Goal: Task Accomplishment & Management: Use online tool/utility

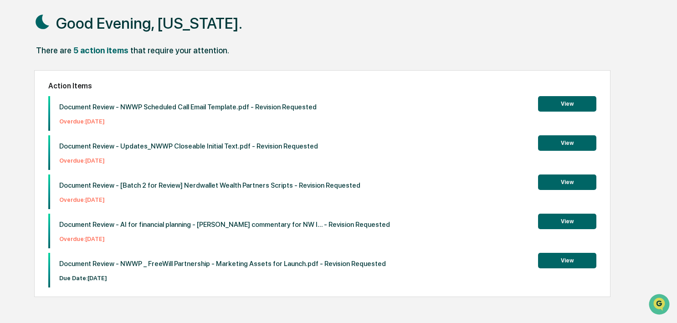
click at [88, 145] on p "Document Review - Updates_NWWP Closeable Initial Text.pdf - Revision Requested" at bounding box center [188, 146] width 259 height 8
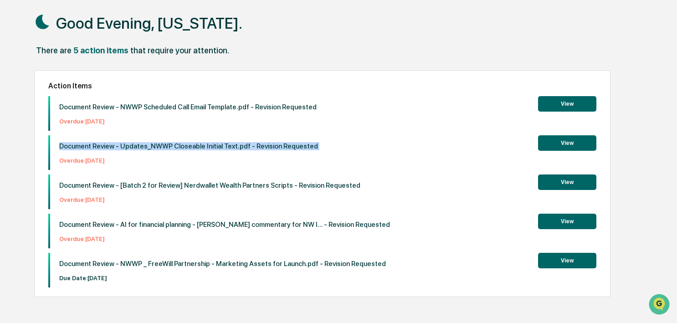
click at [129, 181] on div "Document Review - [Batch 2 for Review] Nerdwallet Wealth Partners Scripts - Rev…" at bounding box center [205, 192] width 310 height 35
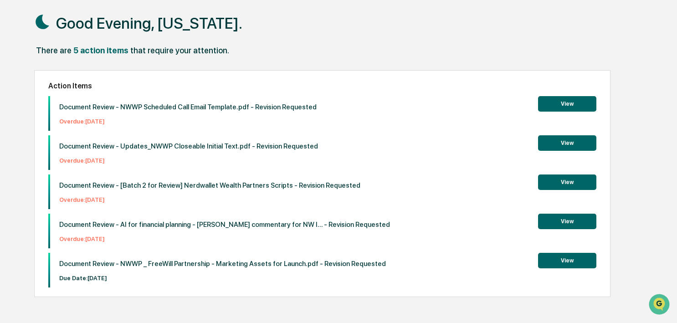
click at [129, 181] on div "Document Review - [Batch 2 for Review] Nerdwallet Wealth Partners Scripts - Rev…" at bounding box center [205, 192] width 310 height 35
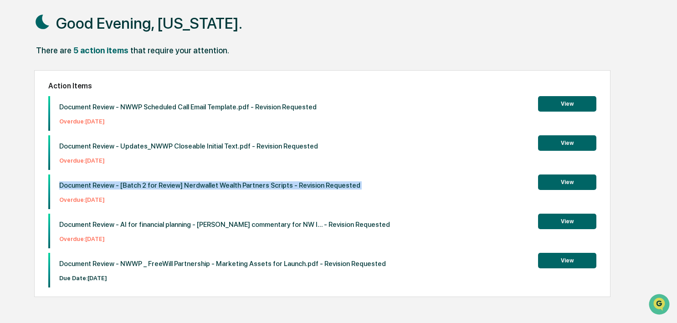
click at [202, 250] on div "Document Review - NWWP Scheduled Call Email Template.pdf - Revision Requested O…" at bounding box center [322, 191] width 549 height 191
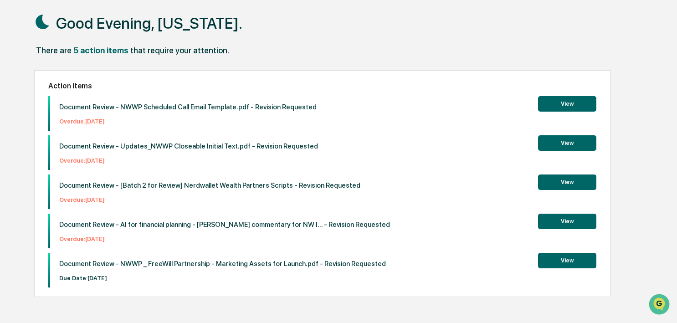
click at [202, 250] on div "Document Review - NWWP Scheduled Call Email Template.pdf - Revision Requested O…" at bounding box center [322, 191] width 549 height 191
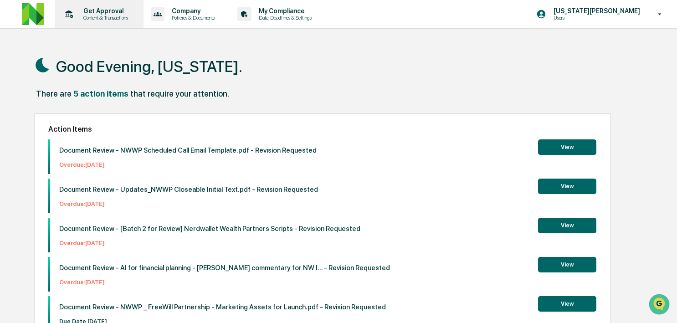
click at [118, 13] on p "Get Approval" at bounding box center [104, 10] width 57 height 7
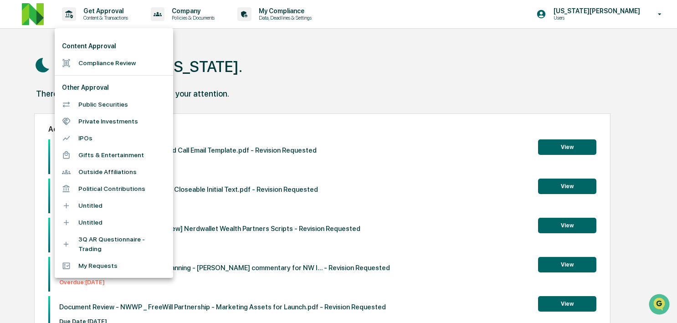
click at [122, 61] on li "Compliance Review" at bounding box center [114, 63] width 119 height 17
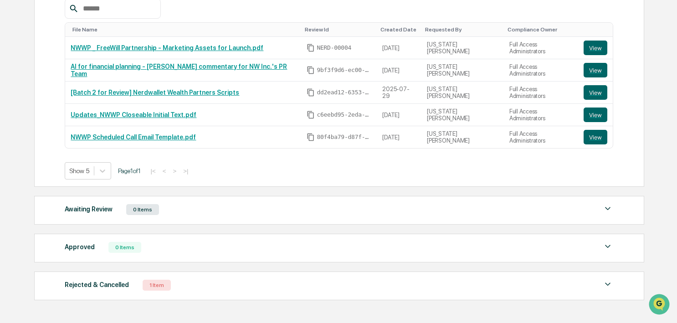
scroll to position [178, 0]
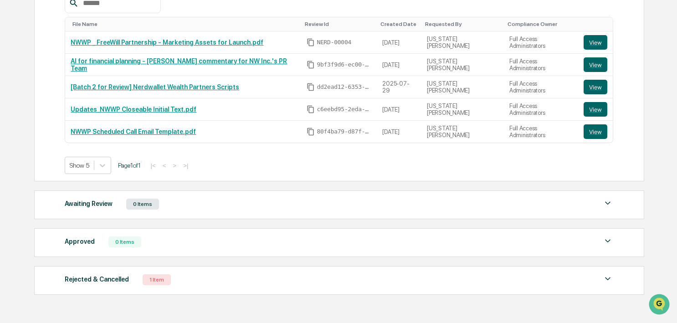
click at [111, 274] on div "Rejected & Cancelled" at bounding box center [97, 280] width 64 height 12
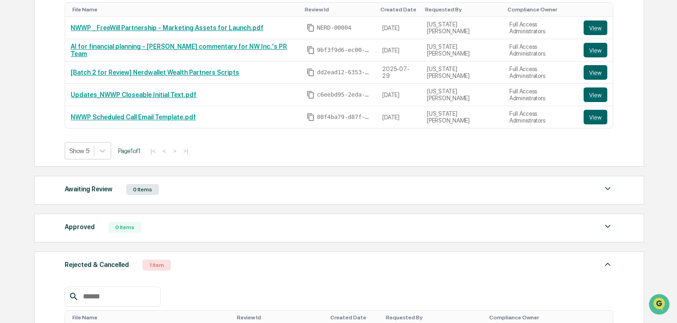
scroll to position [192, 0]
